Goal: Information Seeking & Learning: Learn about a topic

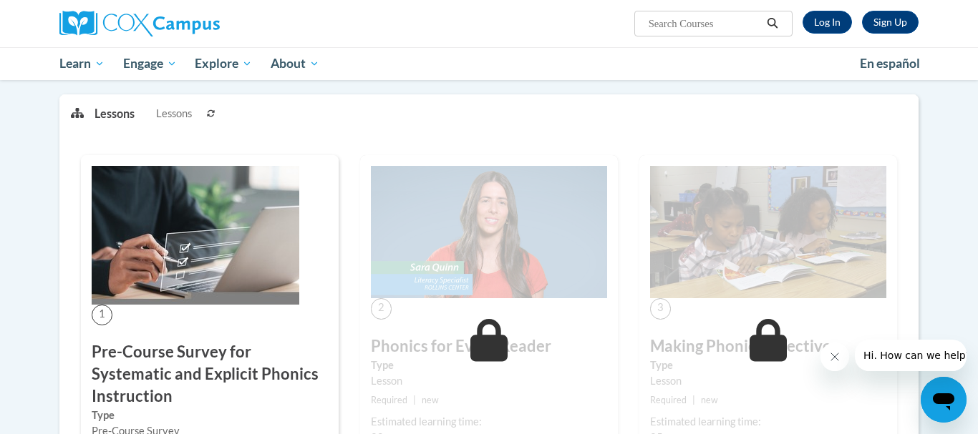
click at [142, 313] on div "1 Pre-Course Survey for Systematic and Explicit Phonics Instruction Type Pre-Co…" at bounding box center [210, 328] width 258 height 346
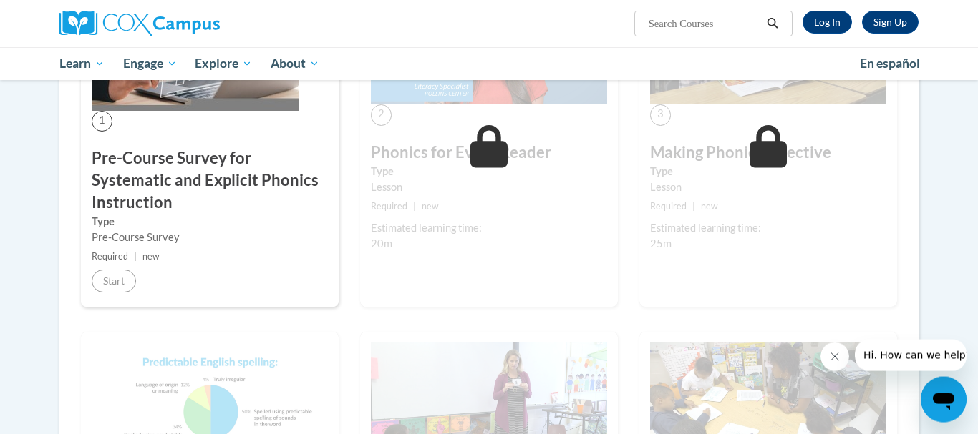
scroll to position [370, 0]
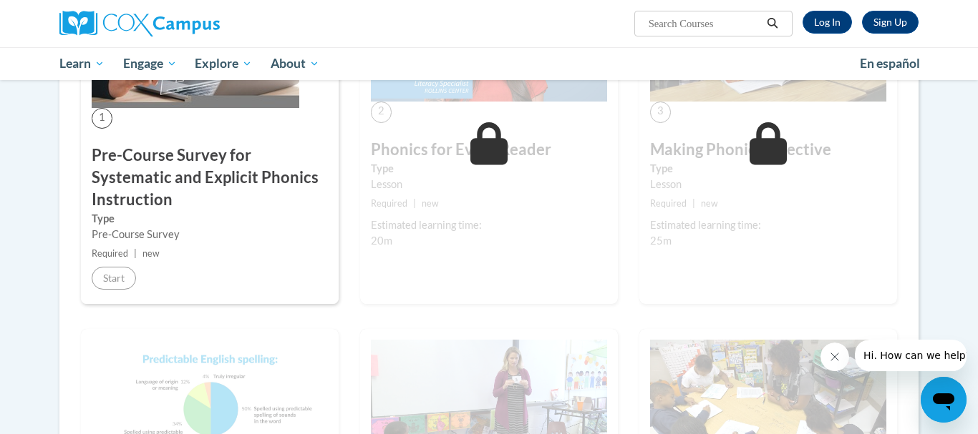
click at [256, 249] on div "1 Pre-Course Survey for Systematic and Explicit Phonics Instruction Type Pre-Co…" at bounding box center [210, 131] width 258 height 346
drag, startPoint x: 256, startPoint y: 249, endPoint x: 366, endPoint y: 230, distance: 112.5
click at [339, 230] on div "1 Pre-Course Survey for Systematic and Explicit Phonics Instruction Type Pre-Co…" at bounding box center [210, 131] width 258 height 346
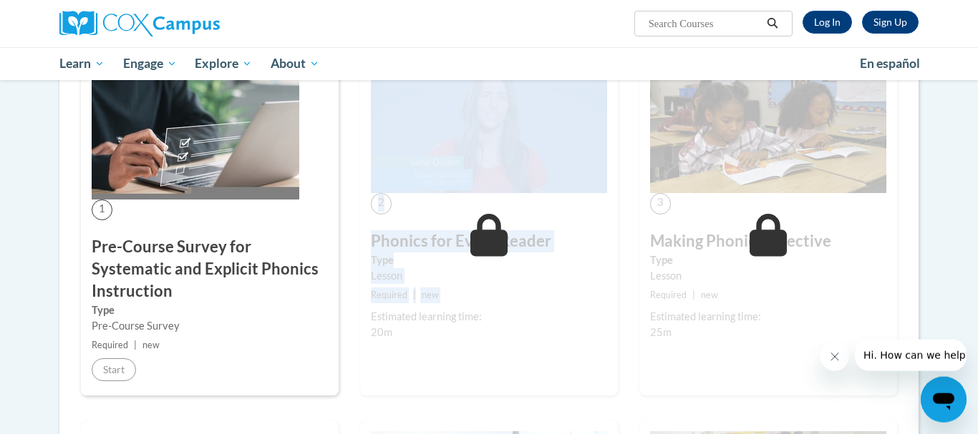
scroll to position [276, 0]
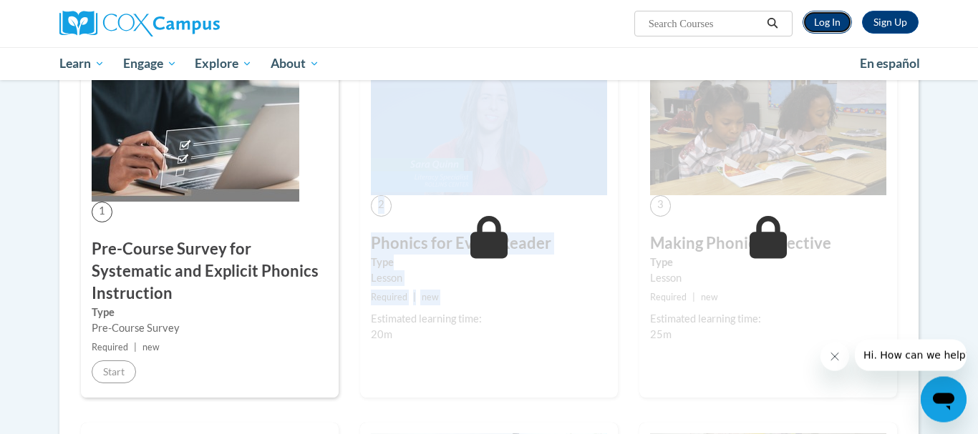
click at [824, 21] on link "Log In" at bounding box center [826, 22] width 49 height 23
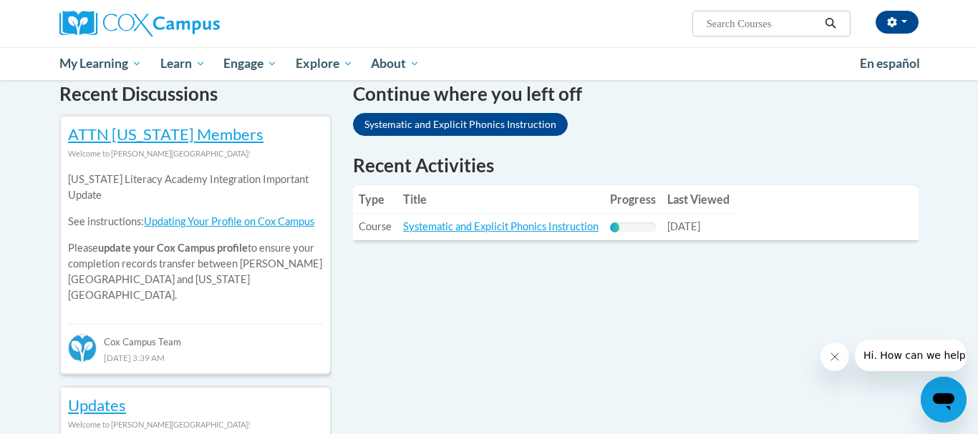
scroll to position [444, 0]
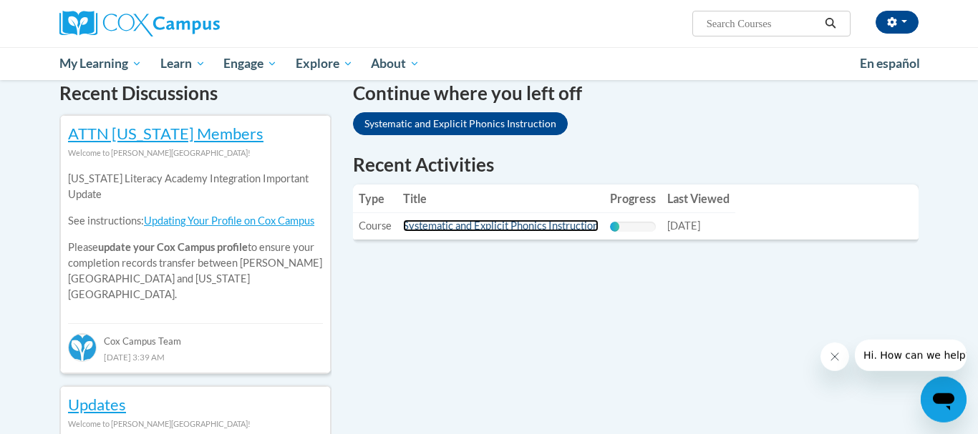
click at [530, 228] on link "Systematic and Explicit Phonics Instruction" at bounding box center [500, 226] width 195 height 12
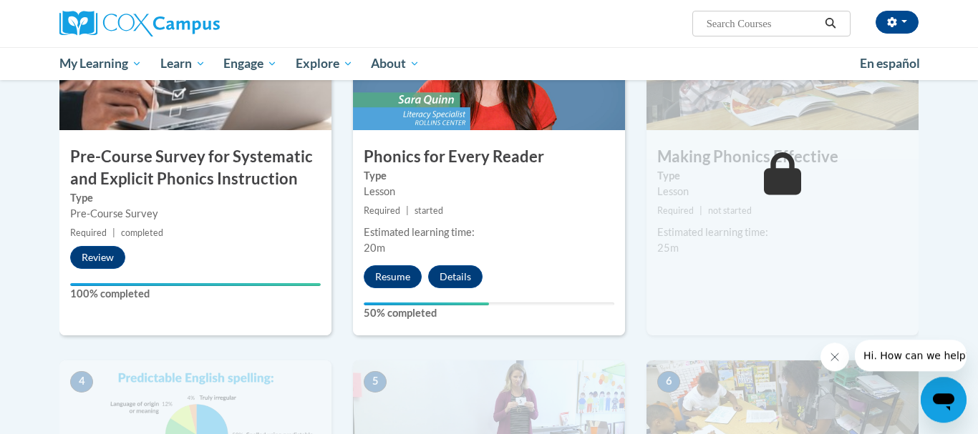
scroll to position [389, 0]
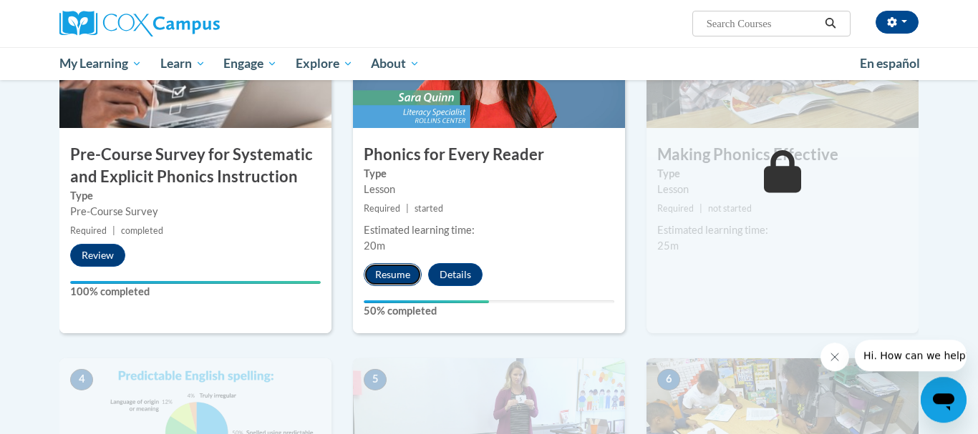
click at [399, 273] on button "Resume" at bounding box center [393, 274] width 58 height 23
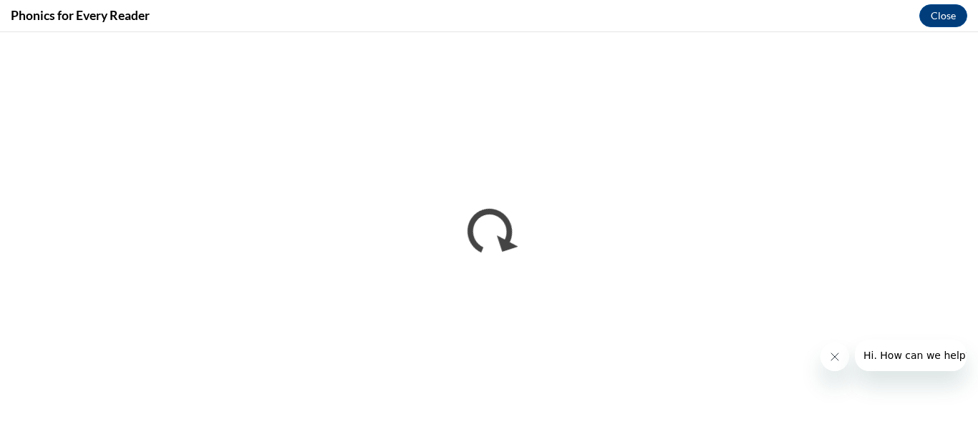
scroll to position [0, 0]
